Goal: Task Accomplishment & Management: Use online tool/utility

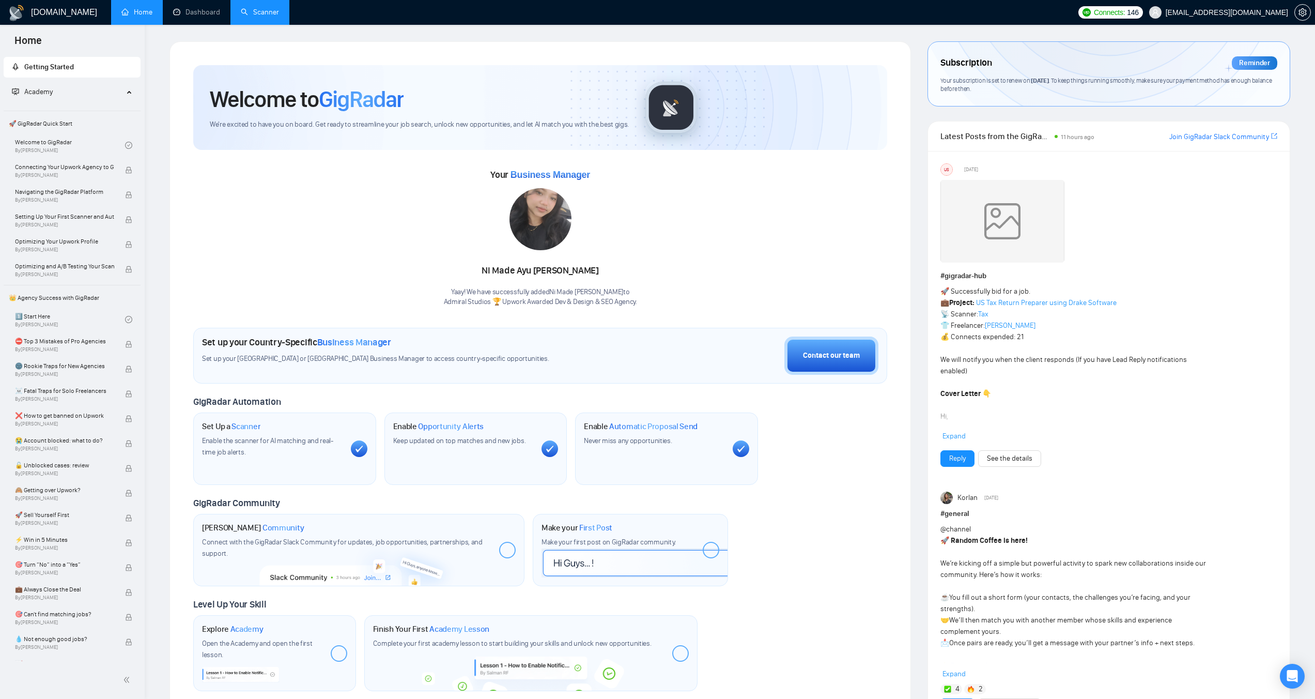
click at [257, 10] on link "Scanner" at bounding box center [260, 12] width 38 height 9
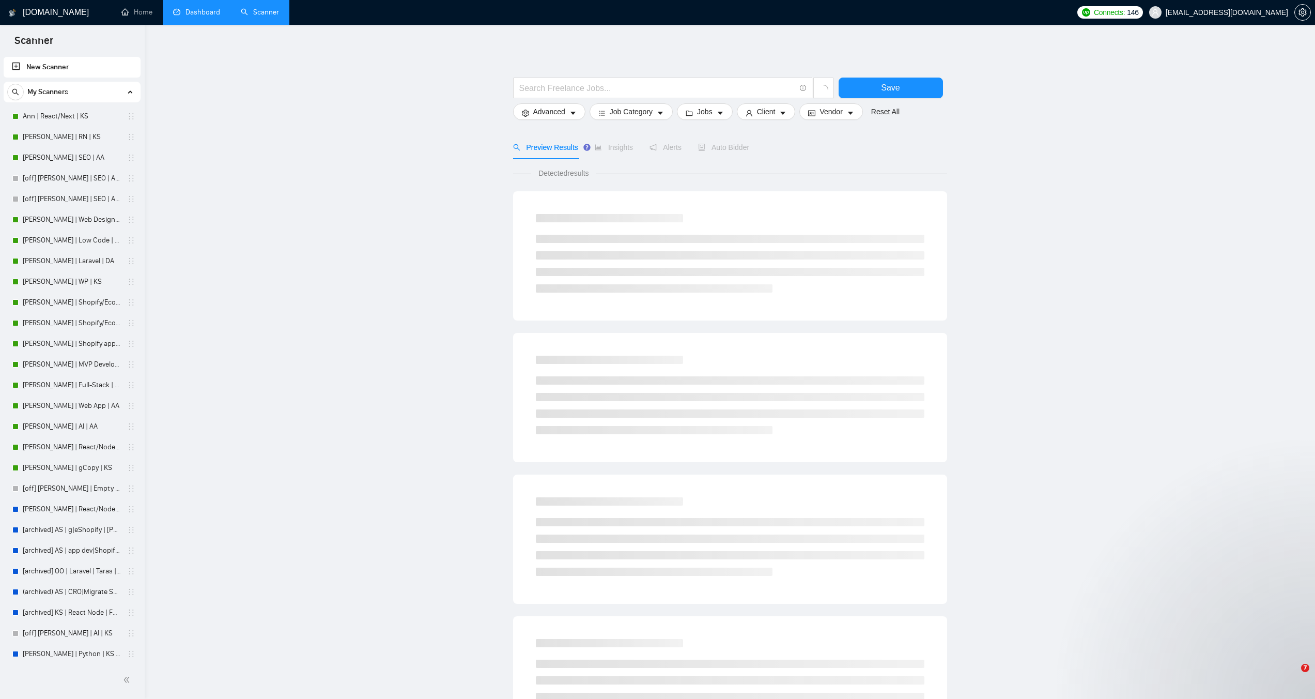
click at [206, 15] on link "Dashboard" at bounding box center [196, 12] width 47 height 9
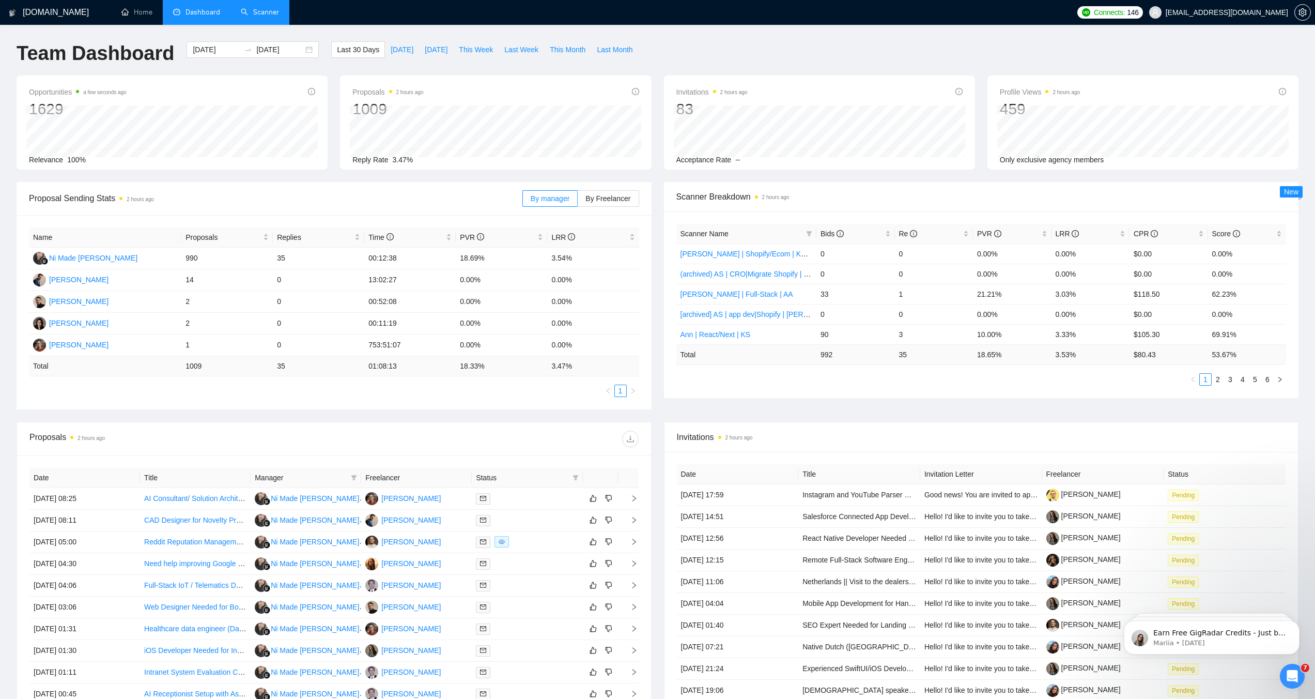
click at [269, 15] on link "Scanner" at bounding box center [260, 12] width 38 height 9
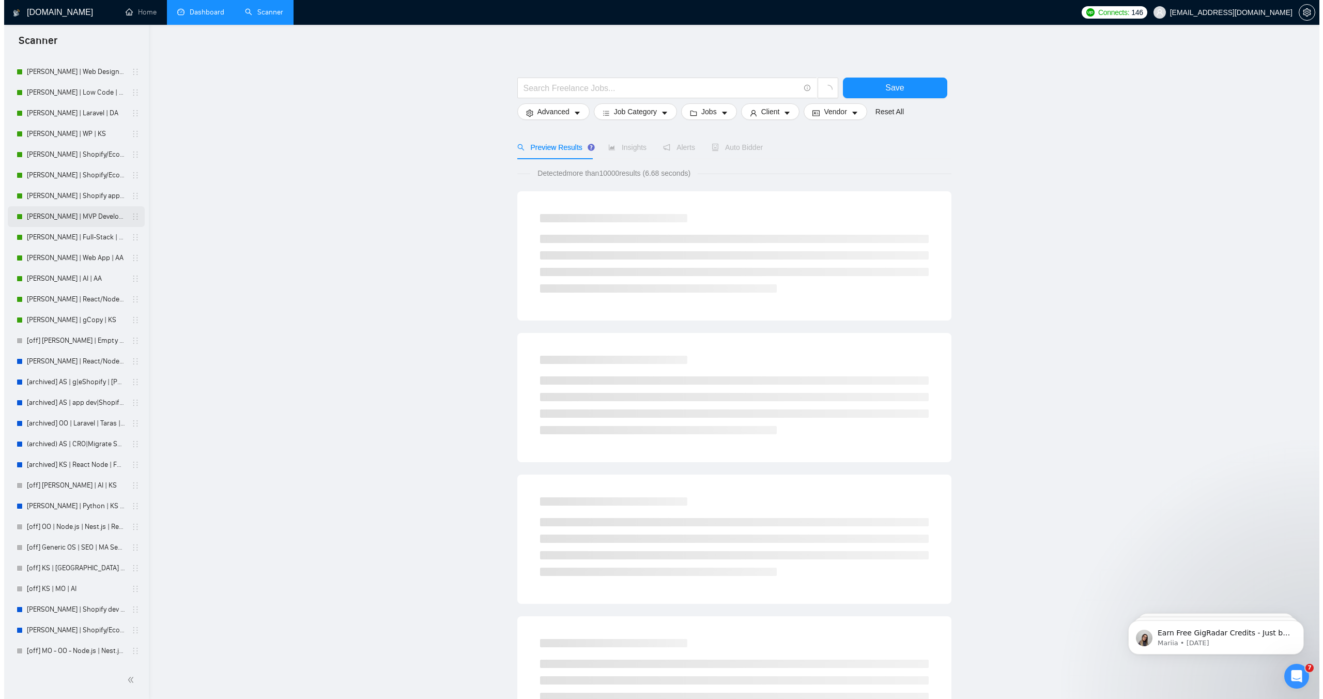
scroll to position [210, 0]
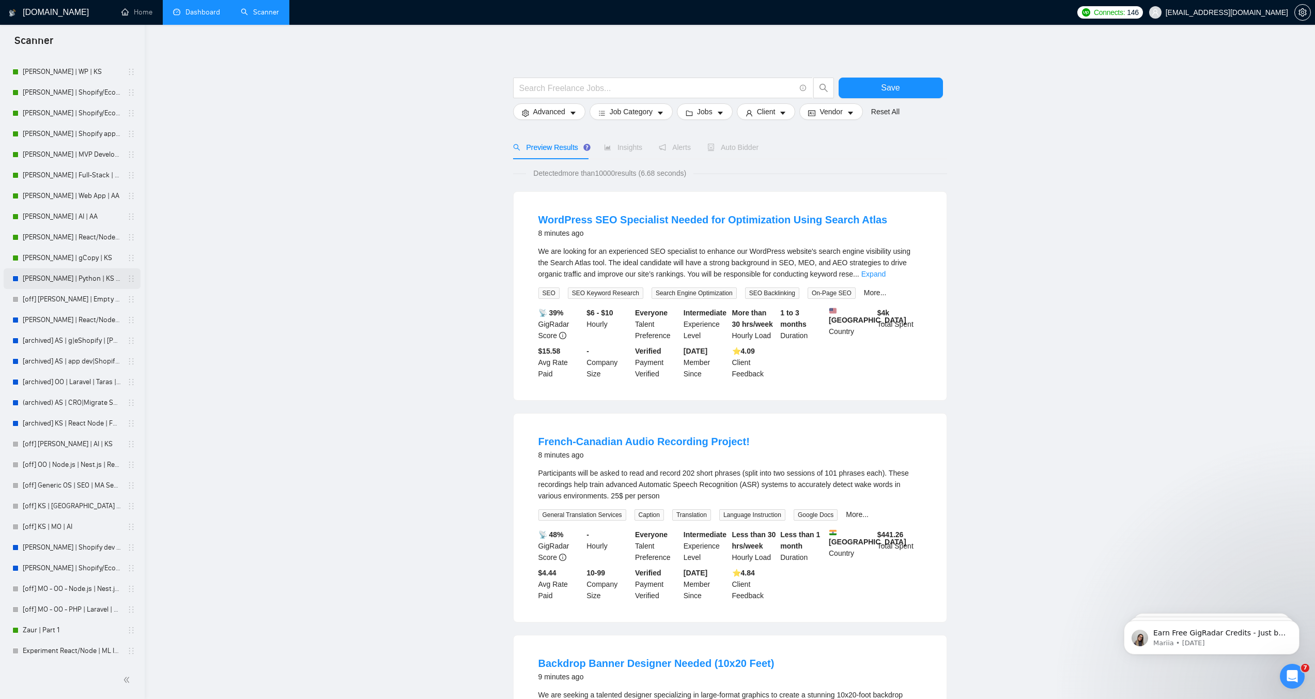
click at [103, 279] on link "[PERSON_NAME] | Python | KS - WIP" at bounding box center [72, 278] width 98 height 21
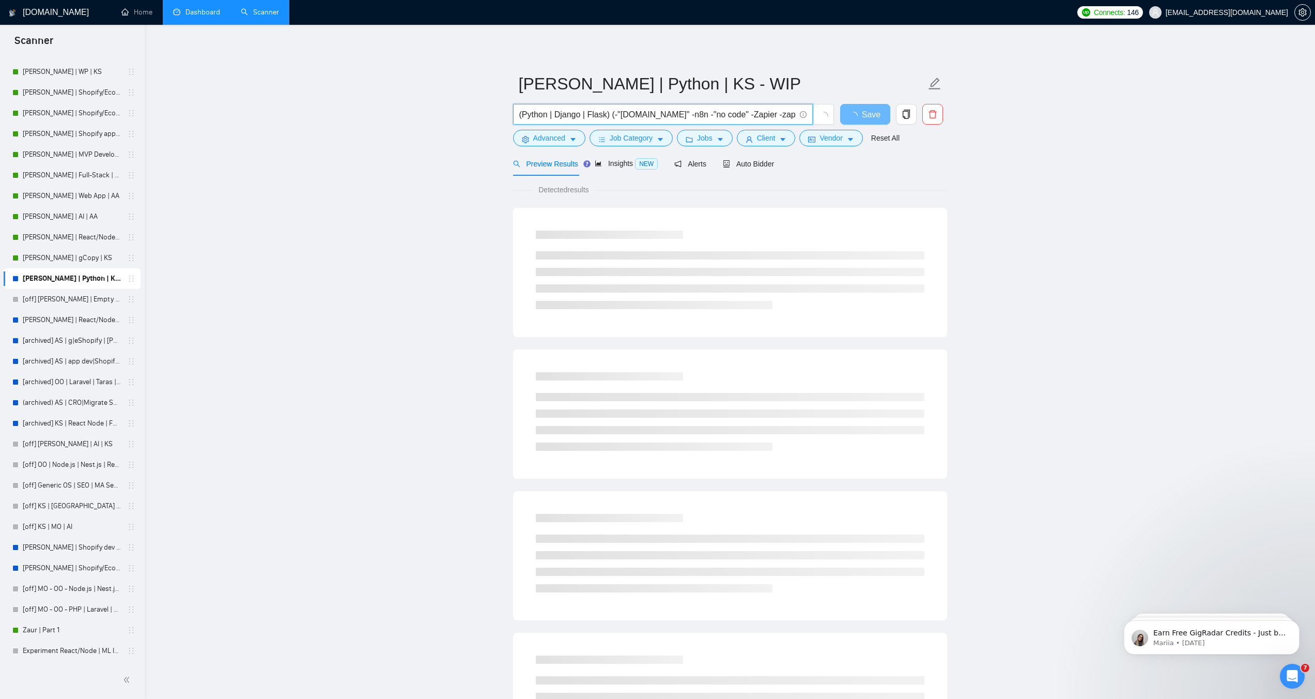
click at [726, 112] on input "(Python | Django | Flask) (-"[DOMAIN_NAME]" -n8n -"no code" -Zapier -zapier -ba…" at bounding box center [657, 114] width 276 height 13
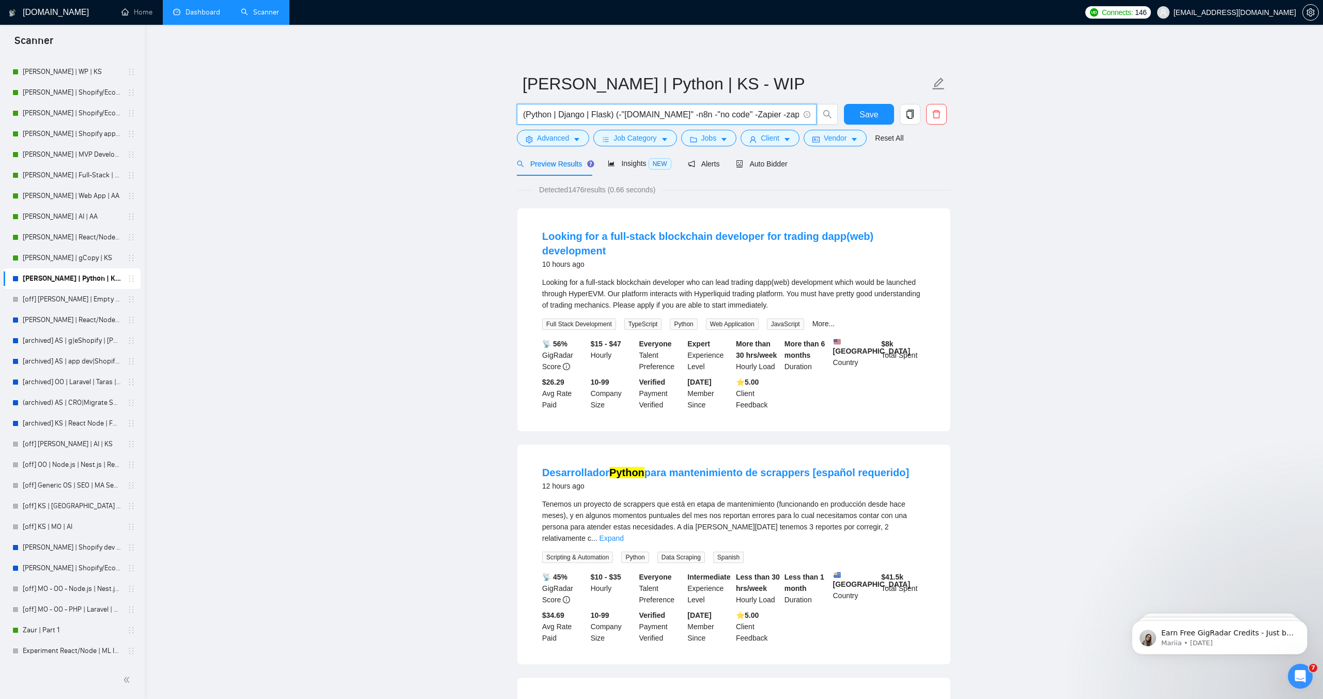
drag, startPoint x: 725, startPoint y: 114, endPoint x: 515, endPoint y: 115, distance: 209.8
click at [515, 115] on div "(Python | Django | Flask) (-"[DOMAIN_NAME]" -n8n -"no code" -Zapier -zapier -ba…" at bounding box center [677, 117] width 325 height 26
click at [586, 108] on input "(Python | Django | Flask) (-"[DOMAIN_NAME]" -n8n -"no code" -Zapier -zapier -ba…" at bounding box center [661, 114] width 276 height 13
click at [635, 166] on span "Insights NEW" at bounding box center [639, 163] width 63 height 8
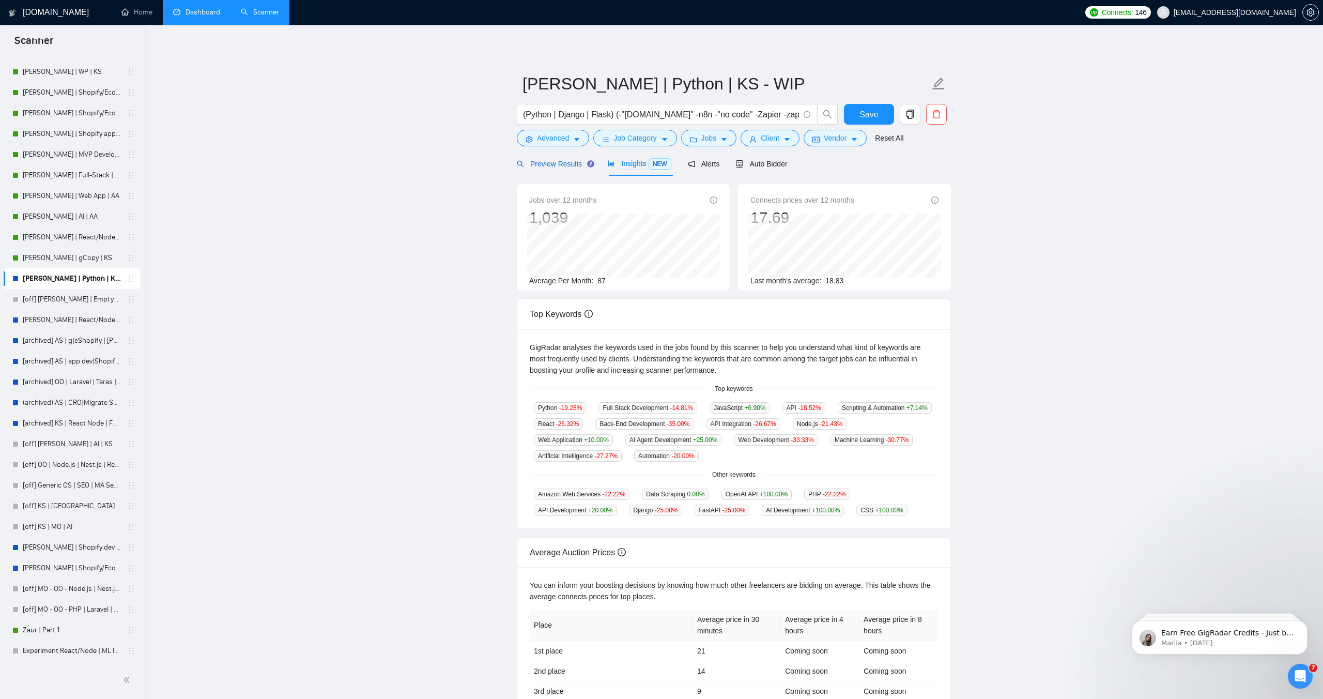
click at [552, 166] on span "Preview Results" at bounding box center [554, 164] width 74 height 8
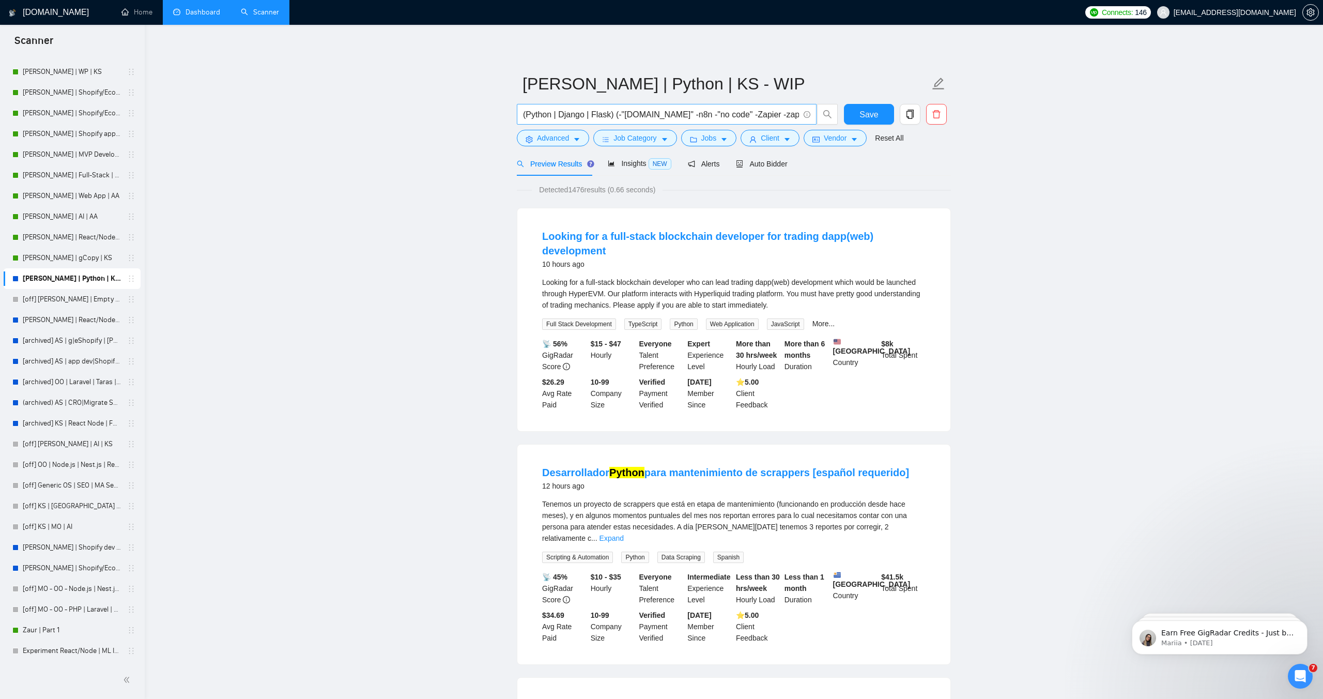
click at [609, 114] on input "(Python | Django | Flask) (-"[DOMAIN_NAME]" -n8n -"no code" -Zapier -zapier -ba…" at bounding box center [661, 114] width 276 height 13
click at [770, 167] on span "Auto Bidder" at bounding box center [761, 164] width 51 height 8
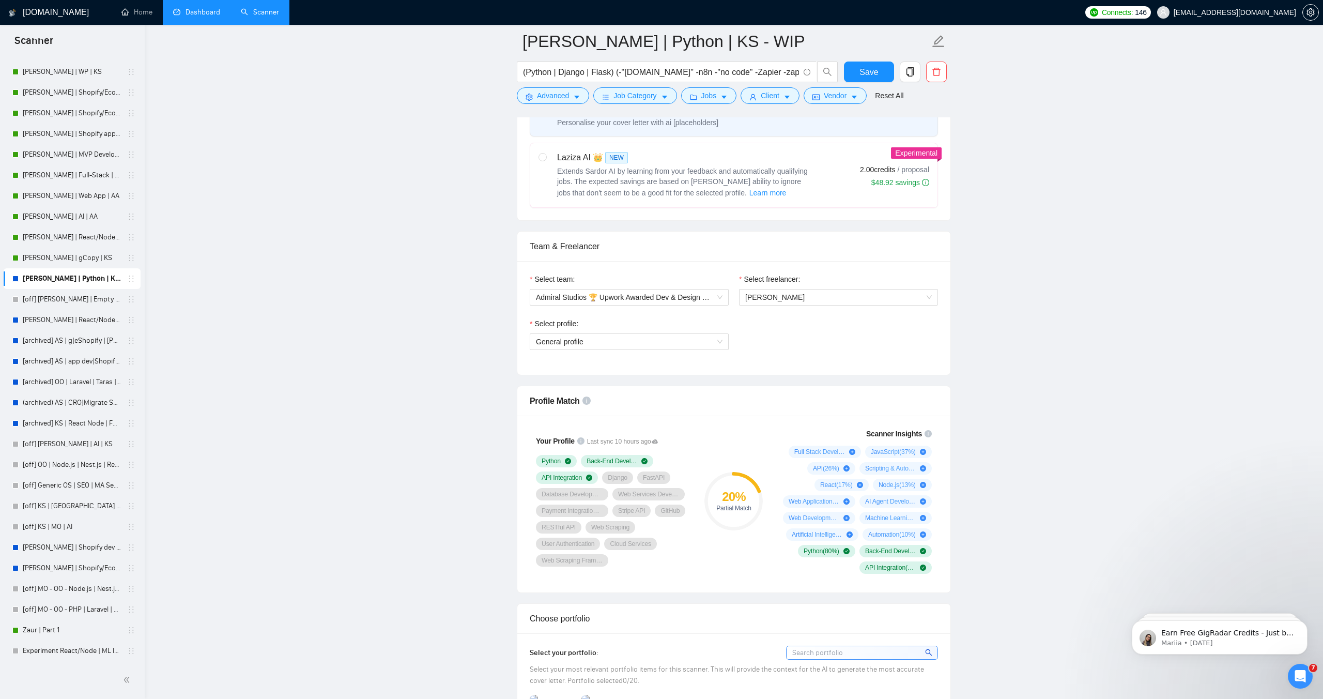
scroll to position [404, 0]
click at [691, 340] on span "General profile" at bounding box center [629, 341] width 187 height 15
click at [659, 399] on div "Full Stack Development" at bounding box center [629, 395] width 187 height 11
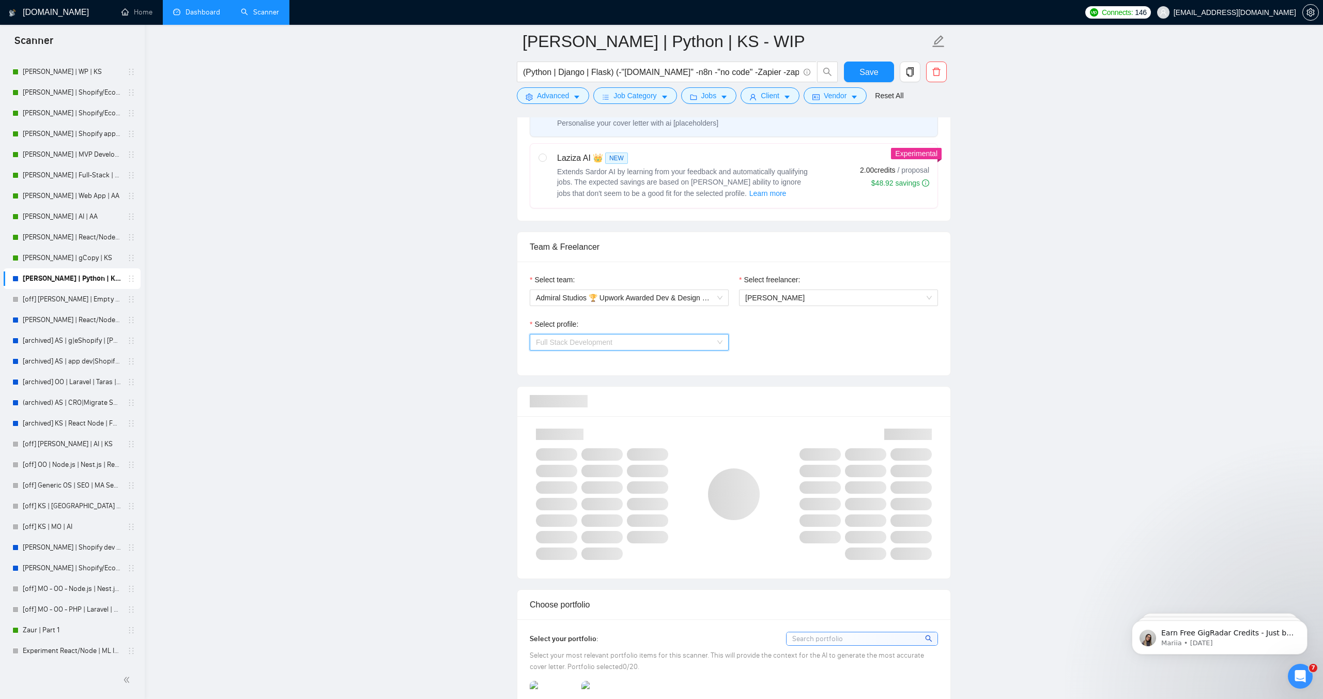
click at [674, 344] on span "Full Stack Development" at bounding box center [629, 341] width 187 height 15
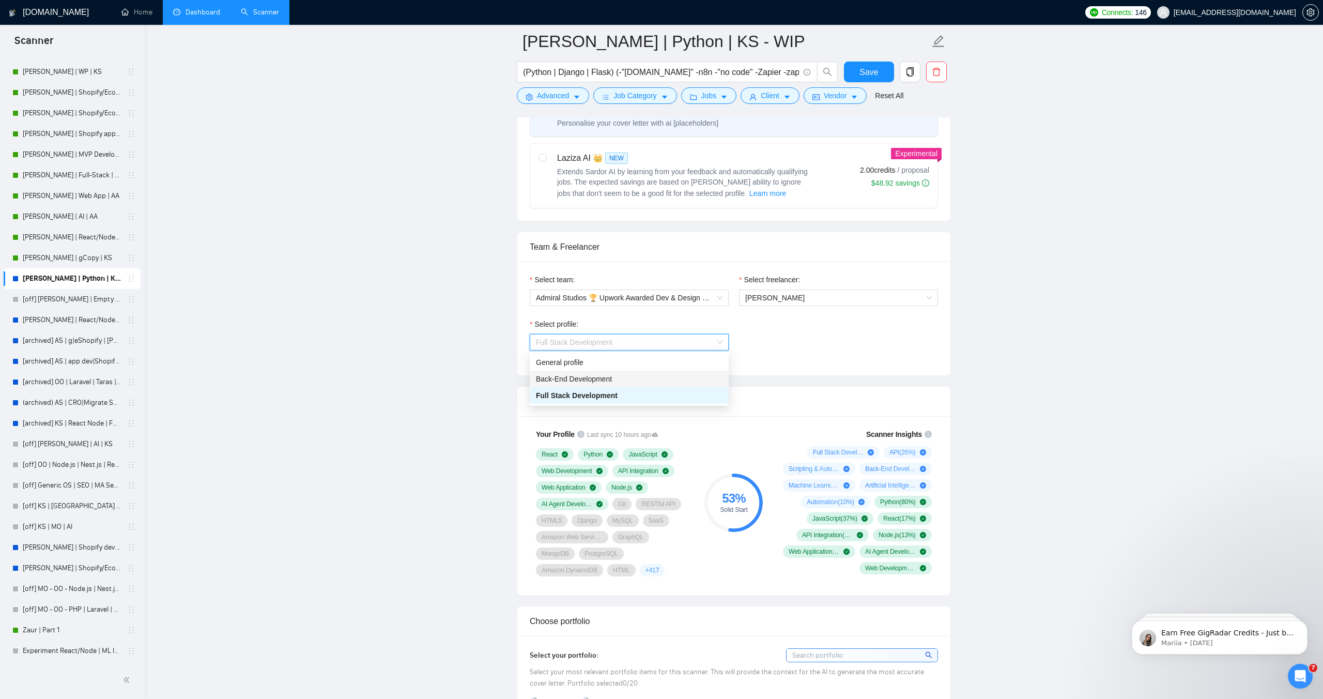
click at [625, 378] on div "Back-End Development" at bounding box center [629, 378] width 187 height 11
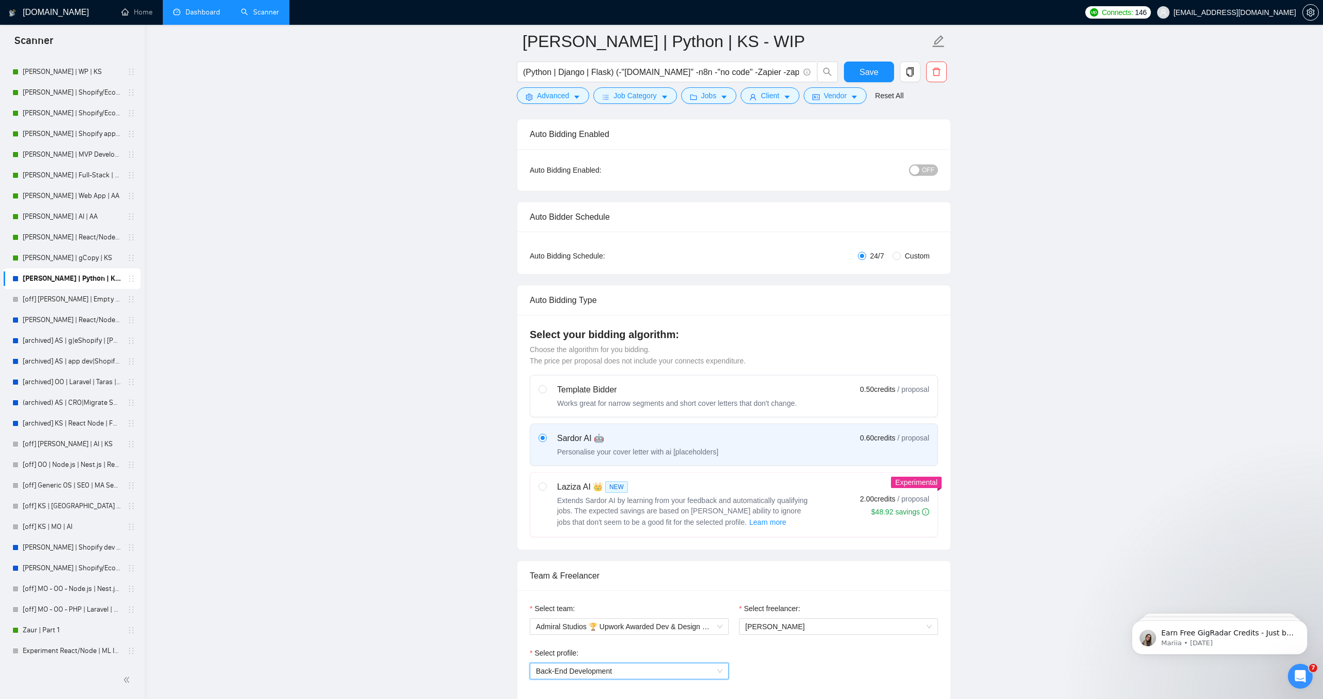
scroll to position [0, 0]
